Goal: Check status: Check status

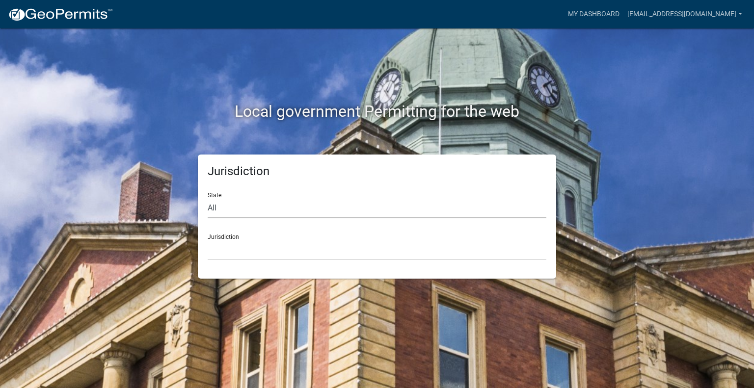
click at [225, 208] on select "All [US_STATE] [US_STATE] [US_STATE] [US_STATE] [US_STATE] [US_STATE] [US_STATE…" at bounding box center [377, 208] width 339 height 20
select select "[US_STATE]"
click at [208, 198] on select "All [US_STATE] [US_STATE] [US_STATE] [US_STATE] [US_STATE] [US_STATE] [US_STATE…" at bounding box center [377, 208] width 339 height 20
click at [230, 248] on select "City of [GEOGRAPHIC_DATA], [US_STATE] City of [GEOGRAPHIC_DATA], [US_STATE] Cit…" at bounding box center [377, 250] width 339 height 20
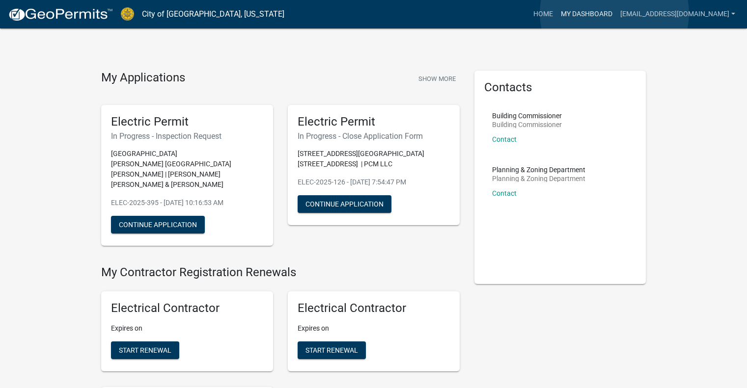
click at [614, 13] on link "My Dashboard" at bounding box center [586, 14] width 59 height 19
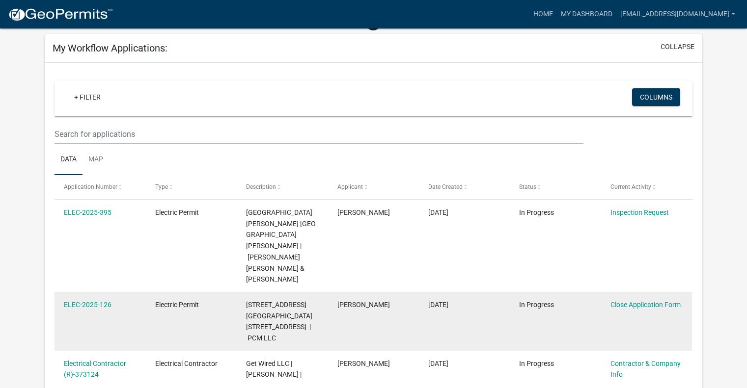
scroll to position [49, 0]
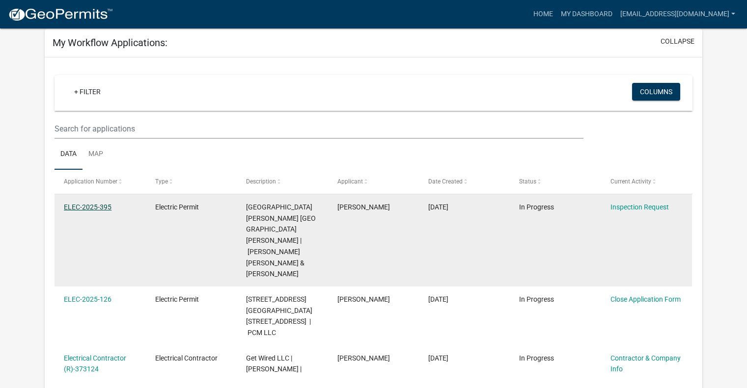
click at [91, 208] on link "ELEC-2025-395" at bounding box center [88, 207] width 48 height 8
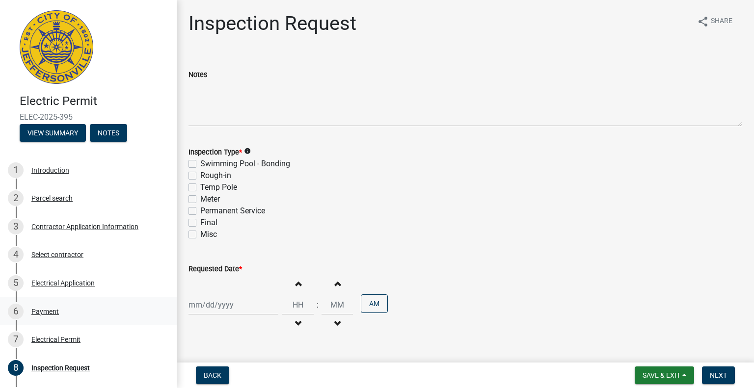
click at [56, 309] on div "Payment" at bounding box center [44, 311] width 27 height 7
